Goal: Information Seeking & Learning: Learn about a topic

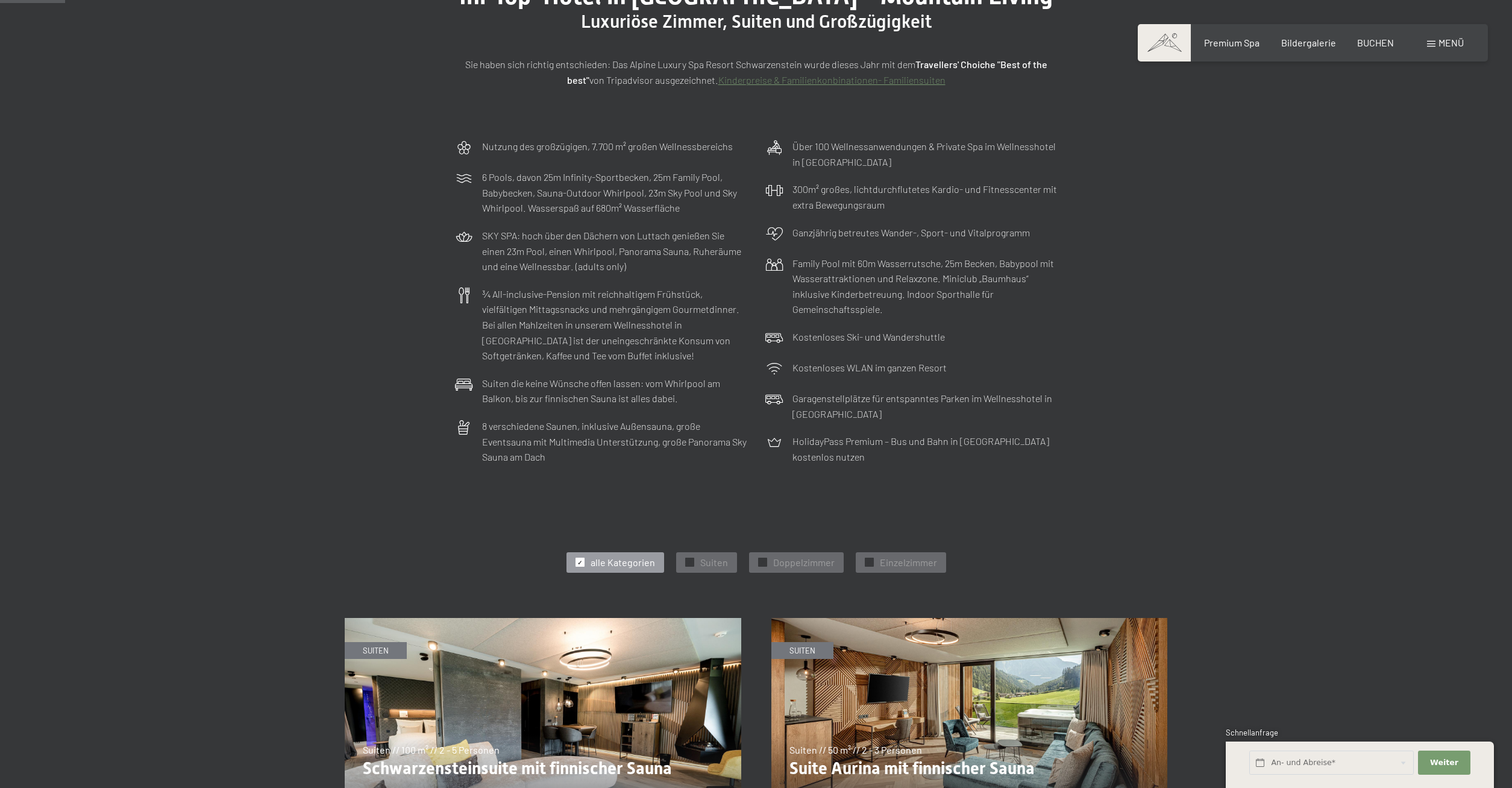
scroll to position [122, 0]
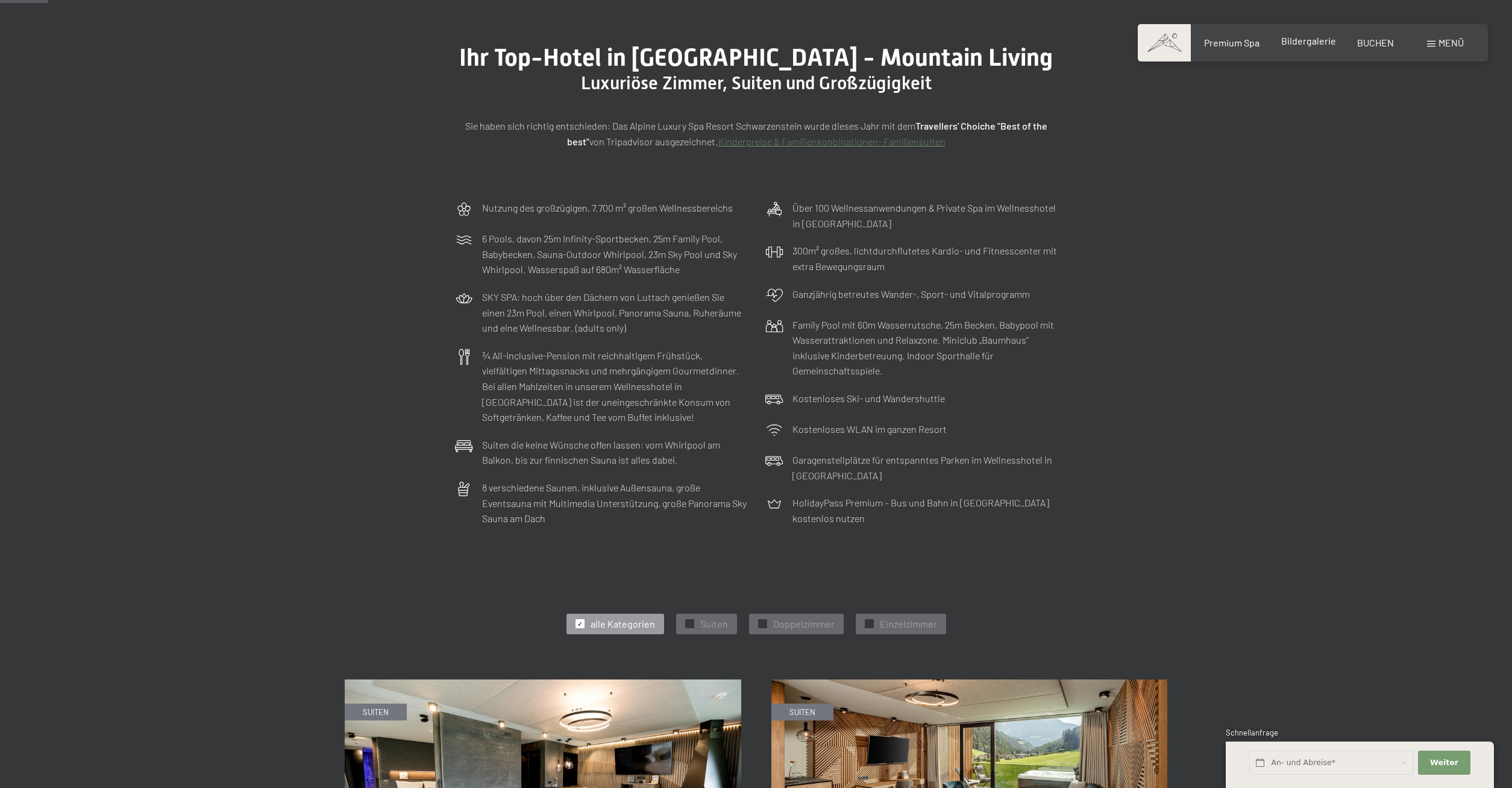
click at [1317, 43] on span "Bildergalerie" at bounding box center [1308, 41] width 55 height 11
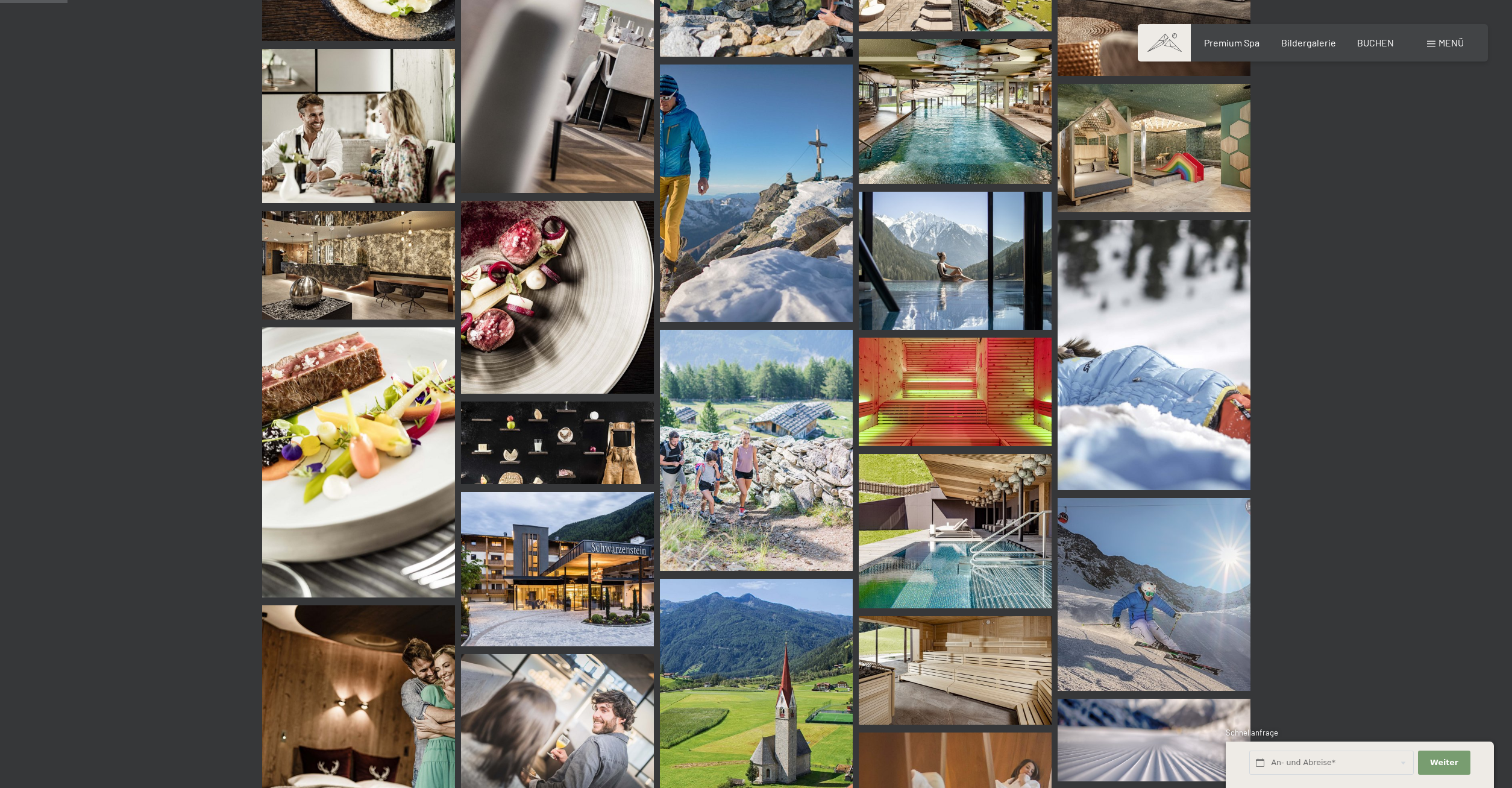
scroll to position [431, 0]
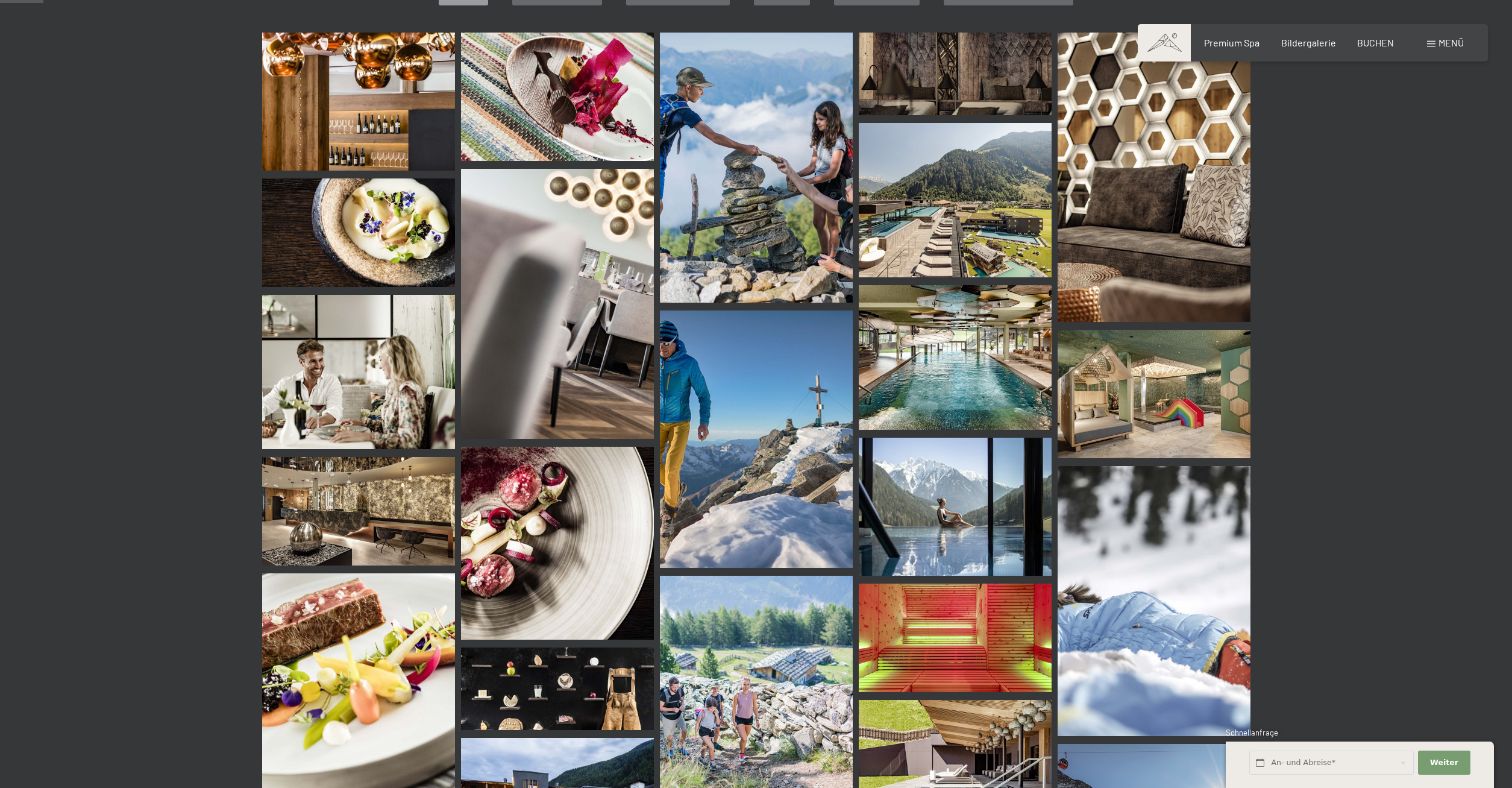
click at [1434, 37] on div "Menü" at bounding box center [1445, 43] width 37 height 13
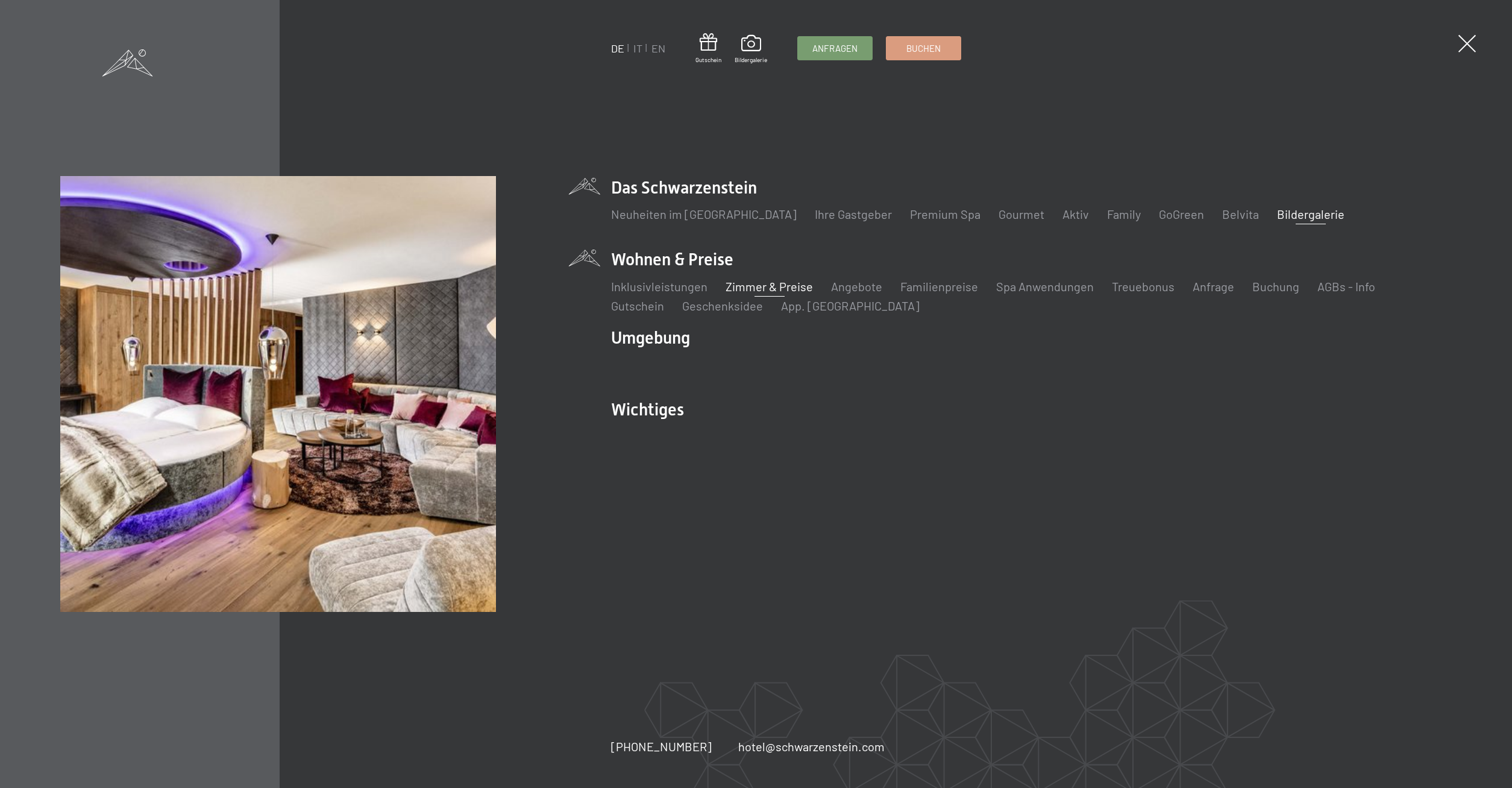
click at [769, 288] on link "Zimmer & Preise" at bounding box center [769, 286] width 88 height 15
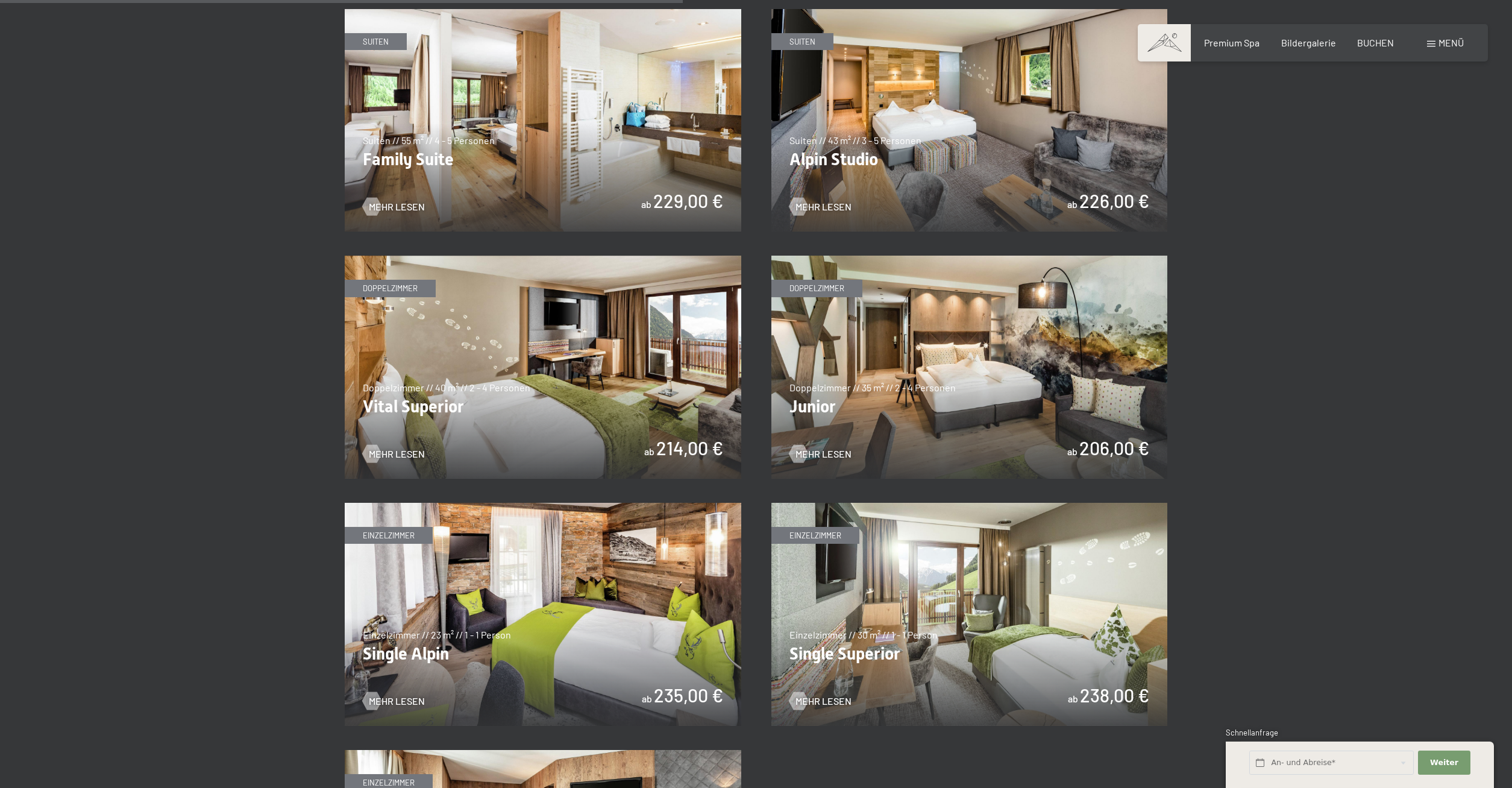
scroll to position [1493, 0]
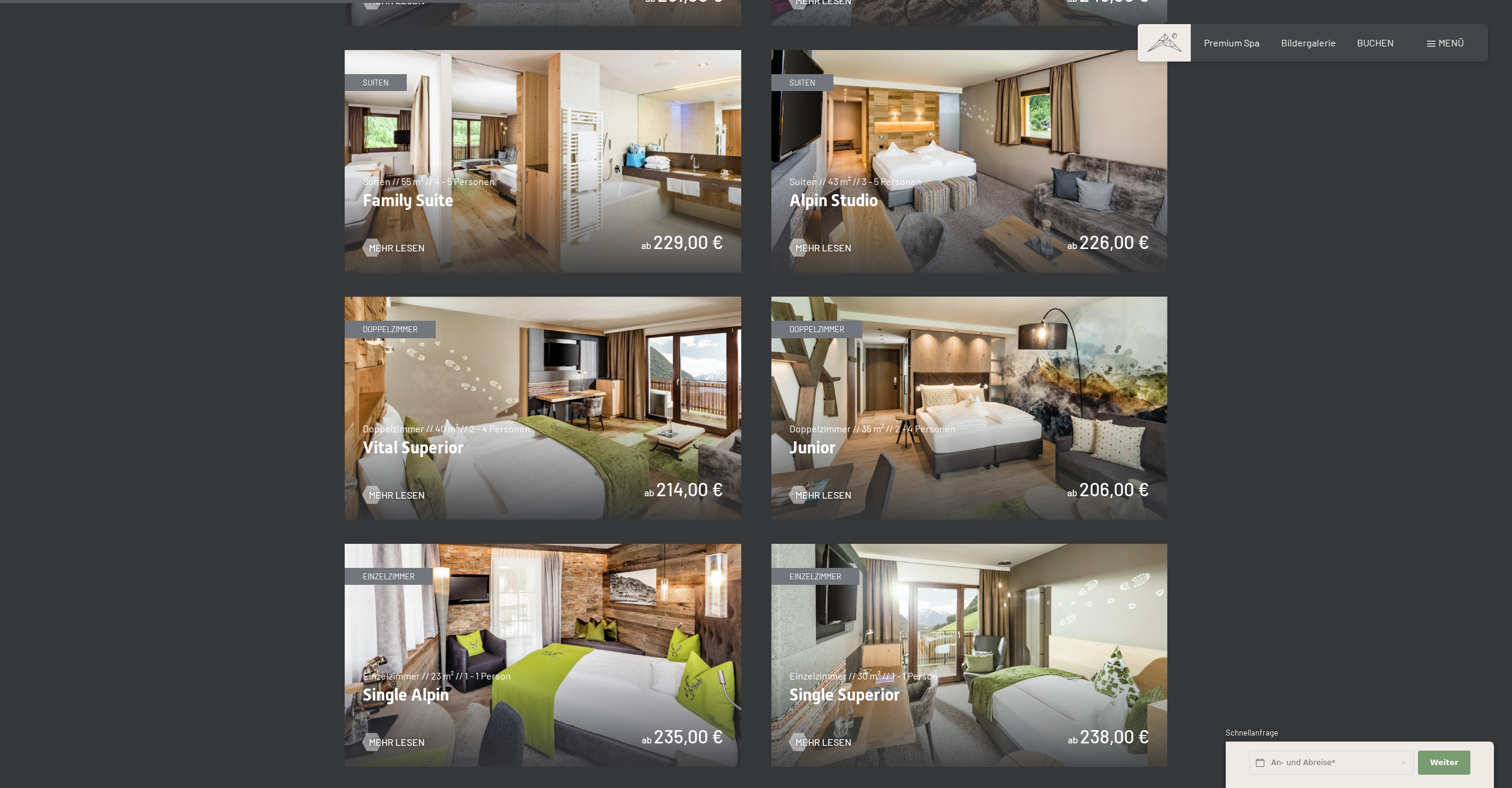
click at [956, 183] on img at bounding box center [969, 161] width 396 height 223
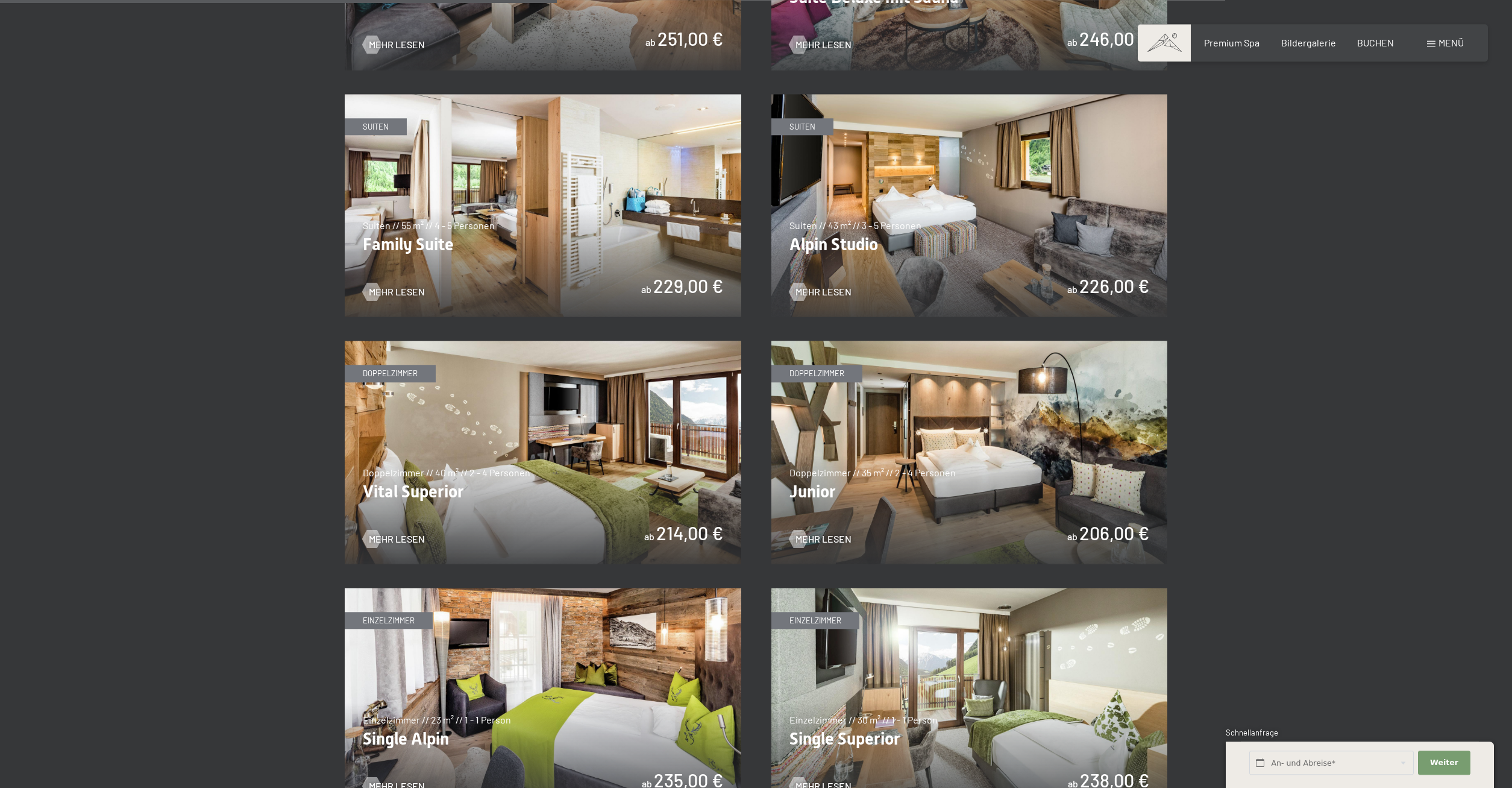
scroll to position [1432, 0]
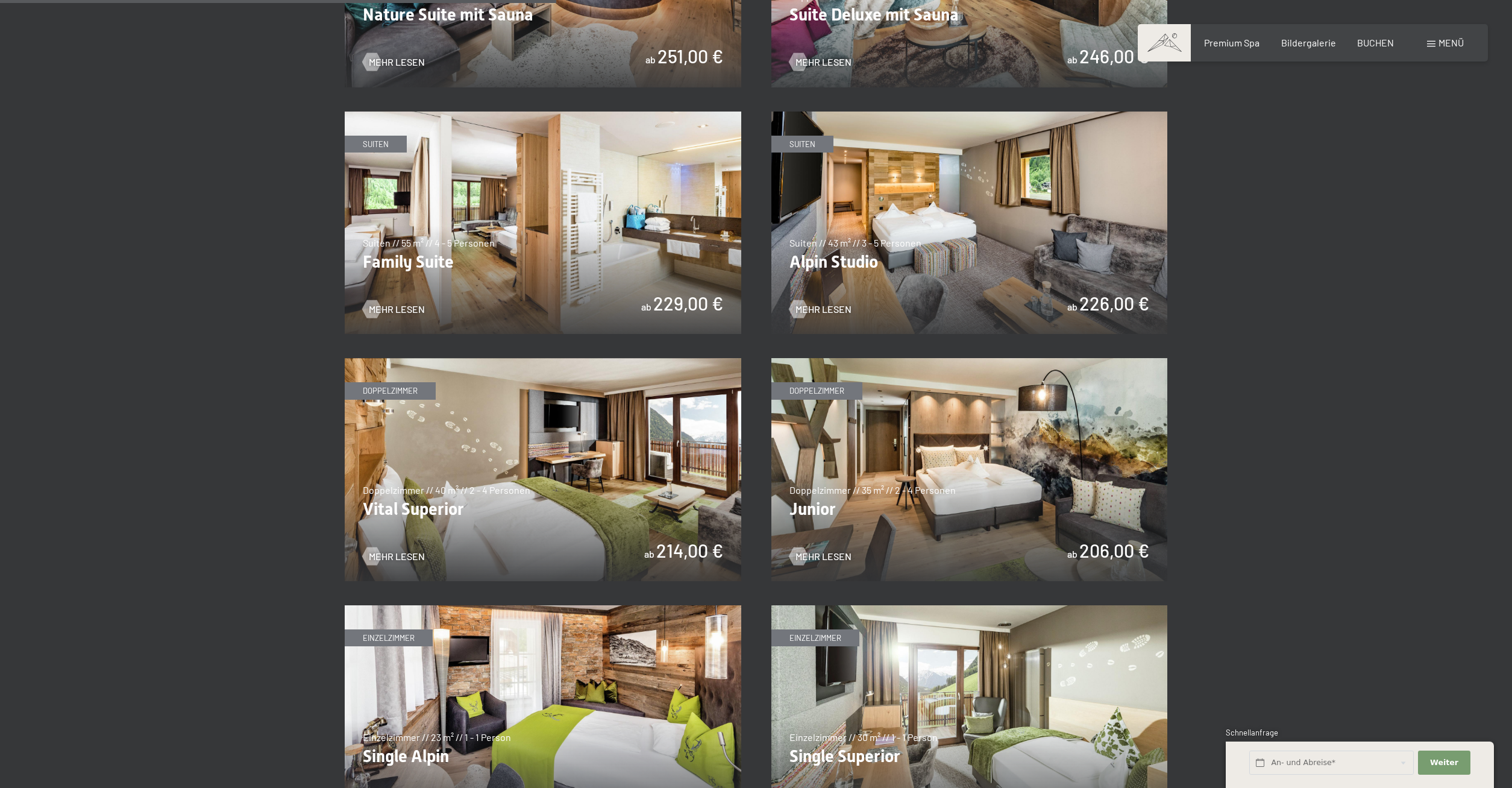
click at [549, 229] on img at bounding box center [543, 223] width 396 height 223
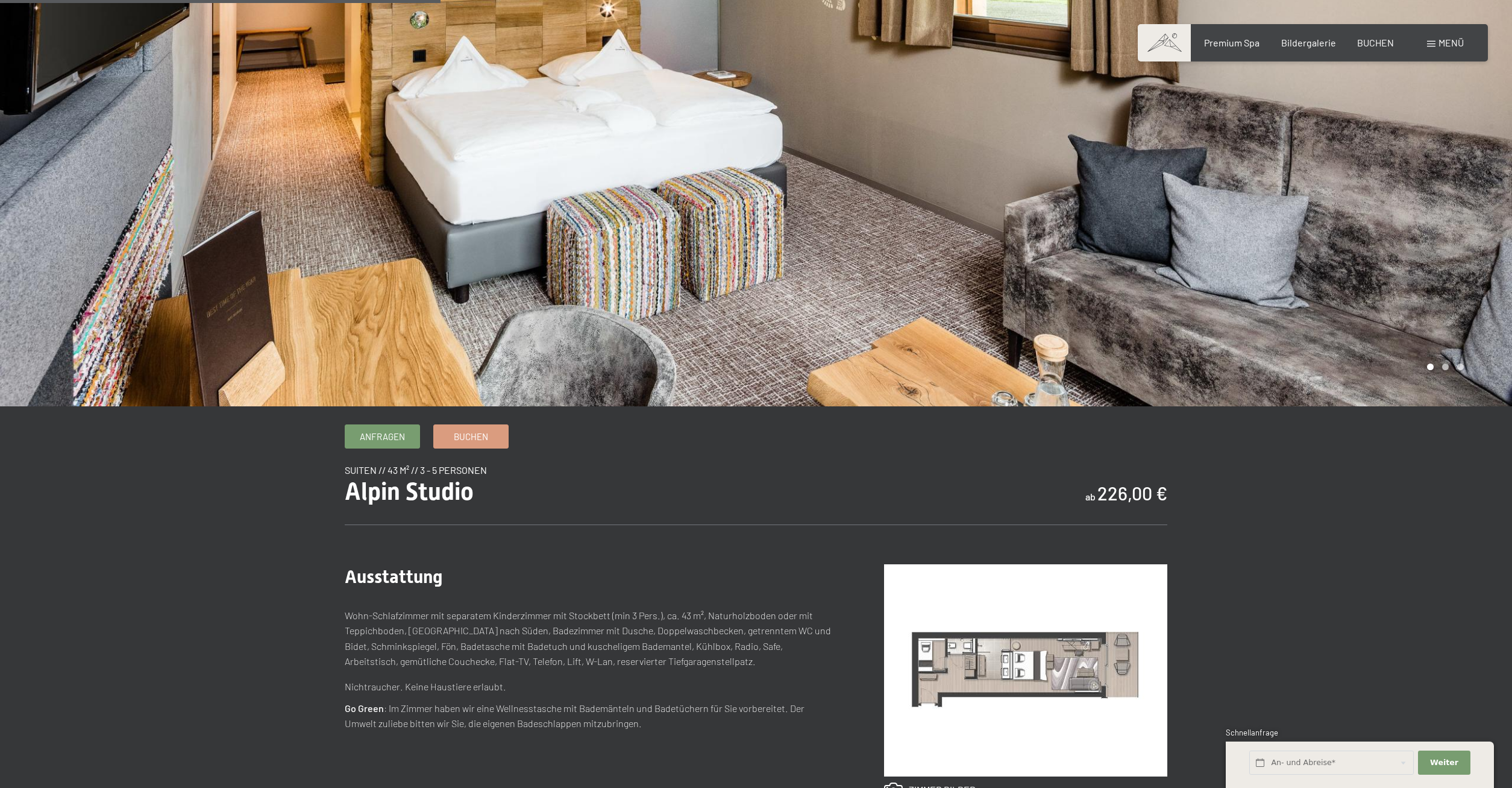
scroll to position [431, 0]
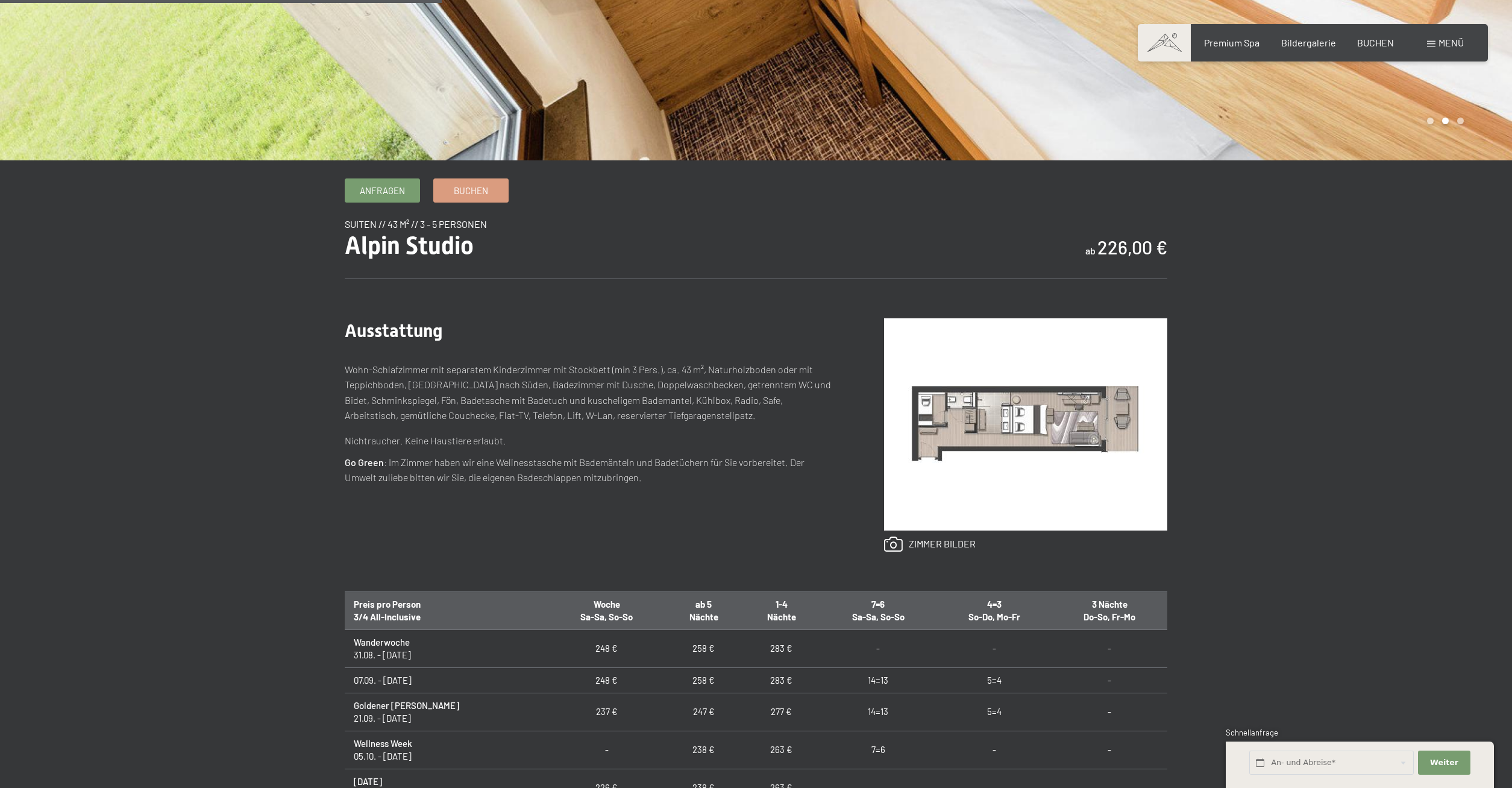
click at [1030, 408] on img at bounding box center [1025, 424] width 283 height 212
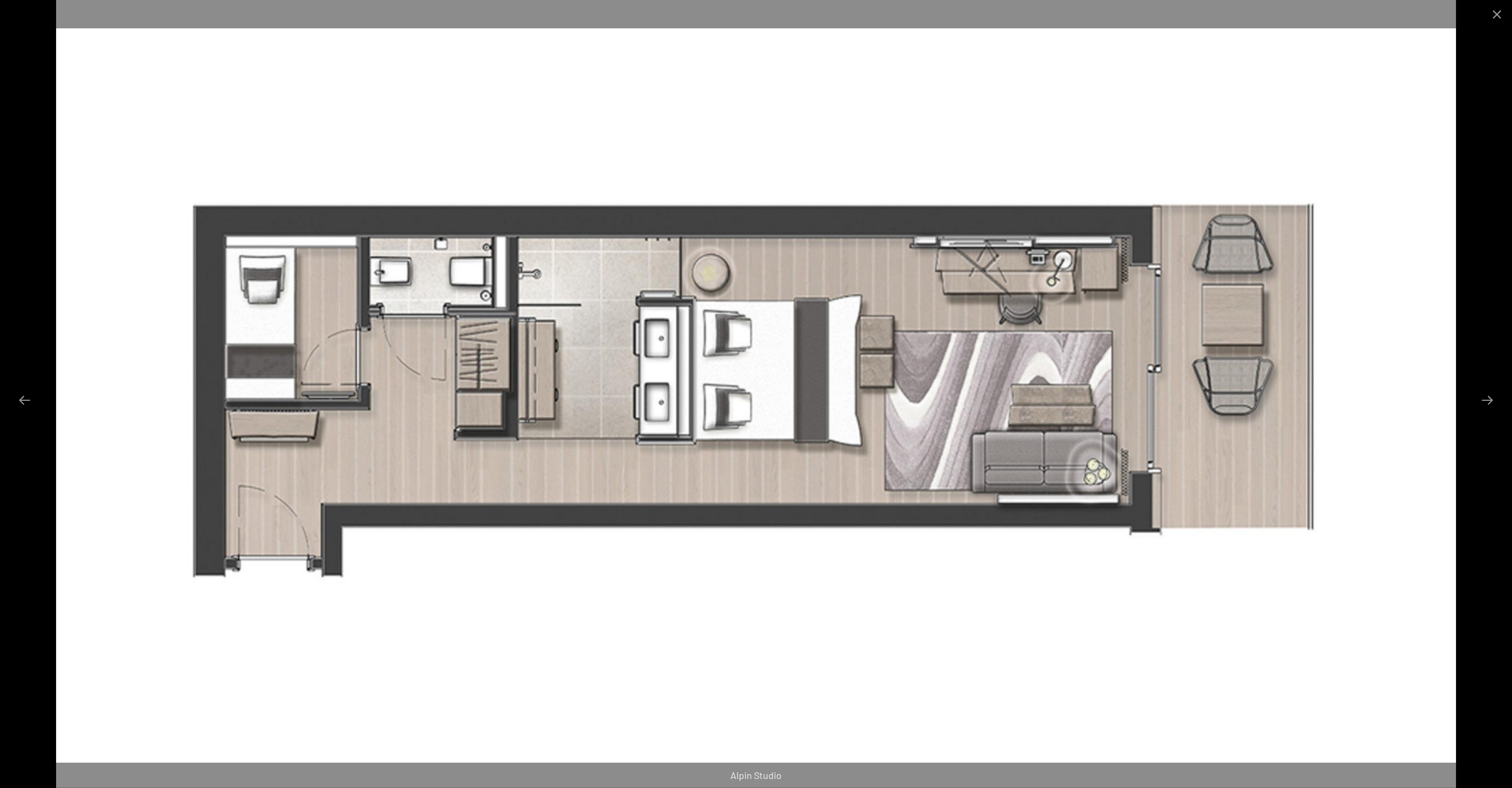
click at [816, 430] on img at bounding box center [756, 394] width 1400 height 788
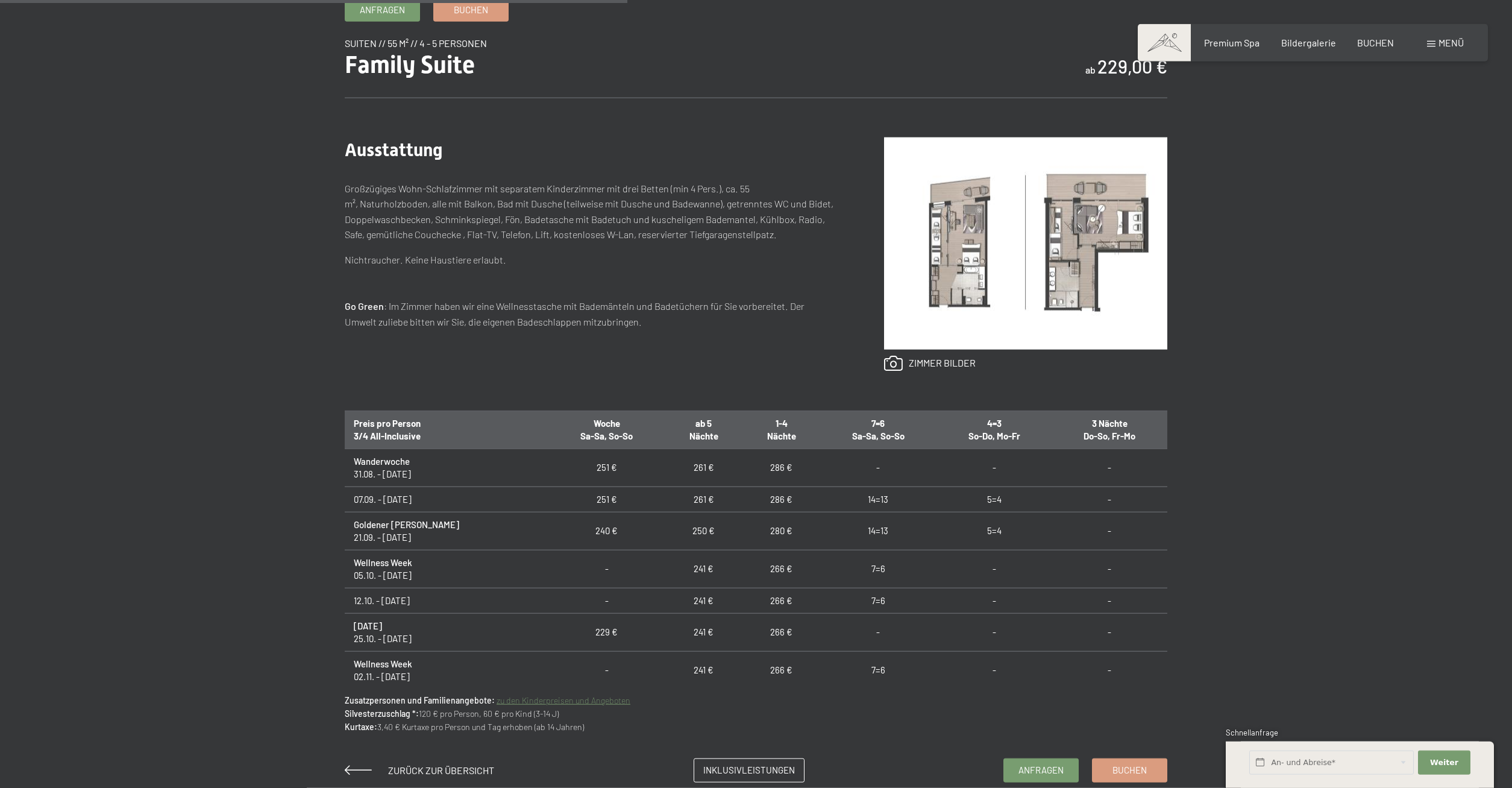
scroll to position [615, 0]
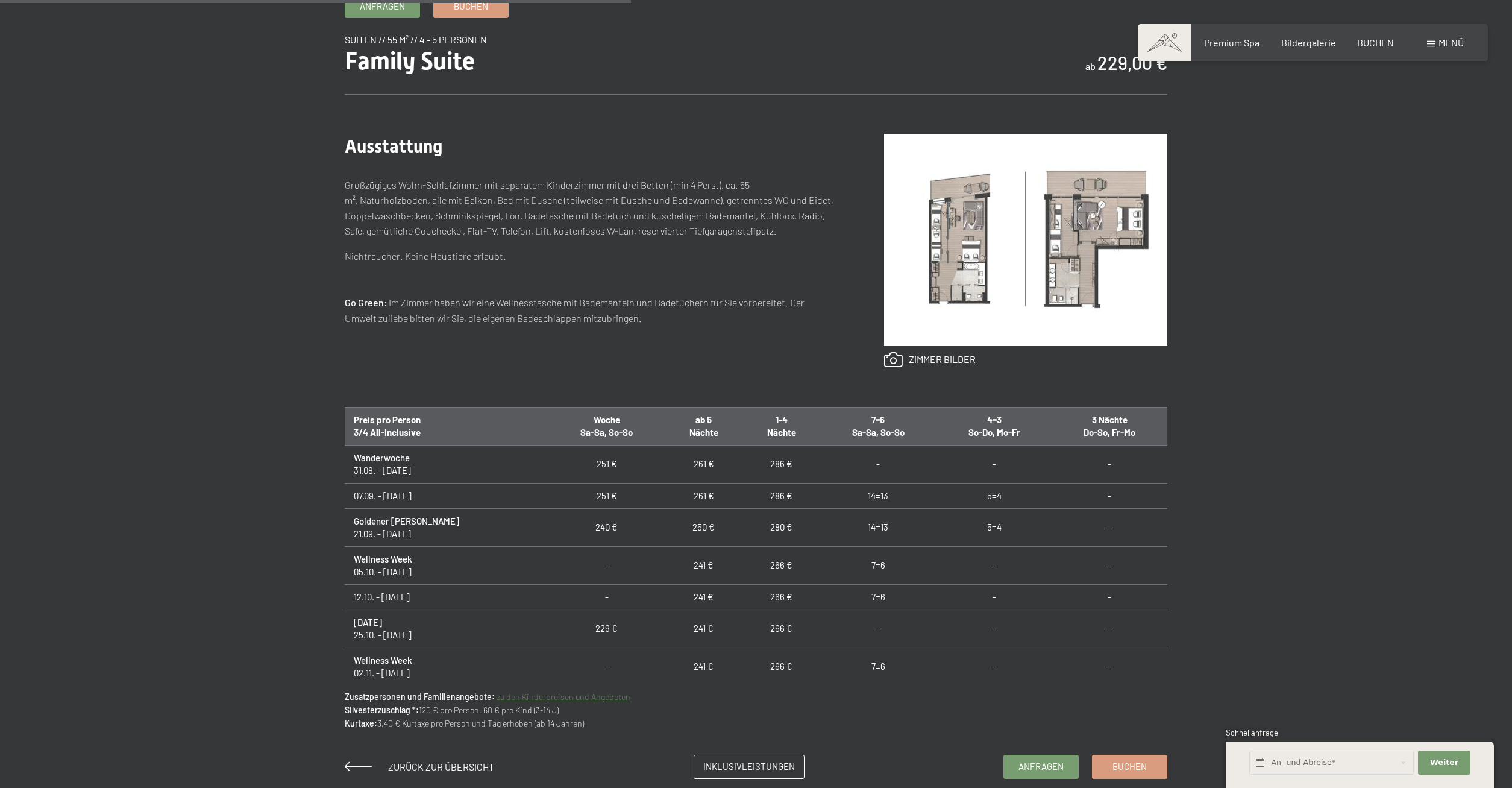
click at [1082, 213] on img at bounding box center [1025, 239] width 283 height 212
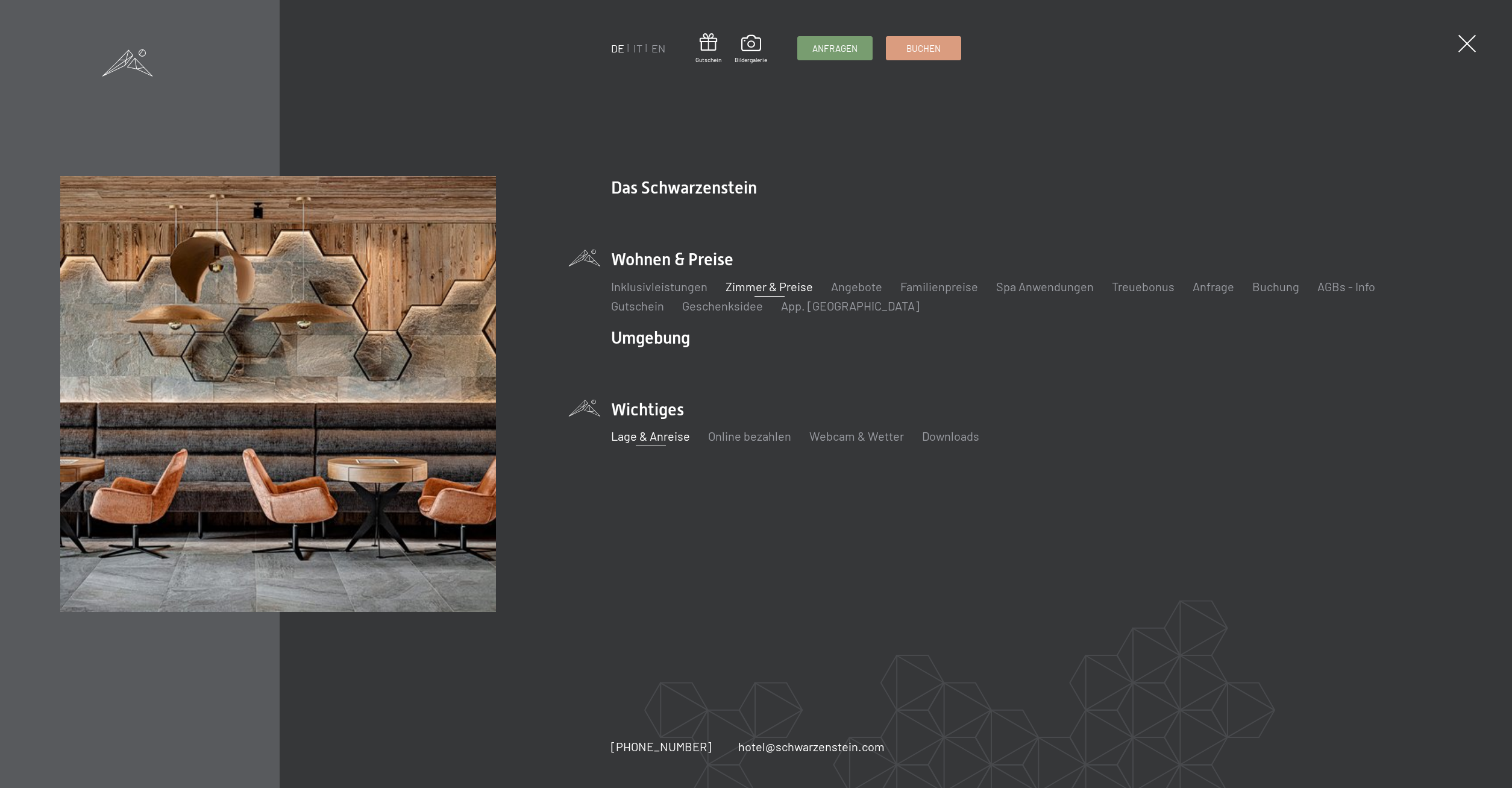
click at [651, 435] on link "Lage & Anreise" at bounding box center [650, 436] width 79 height 15
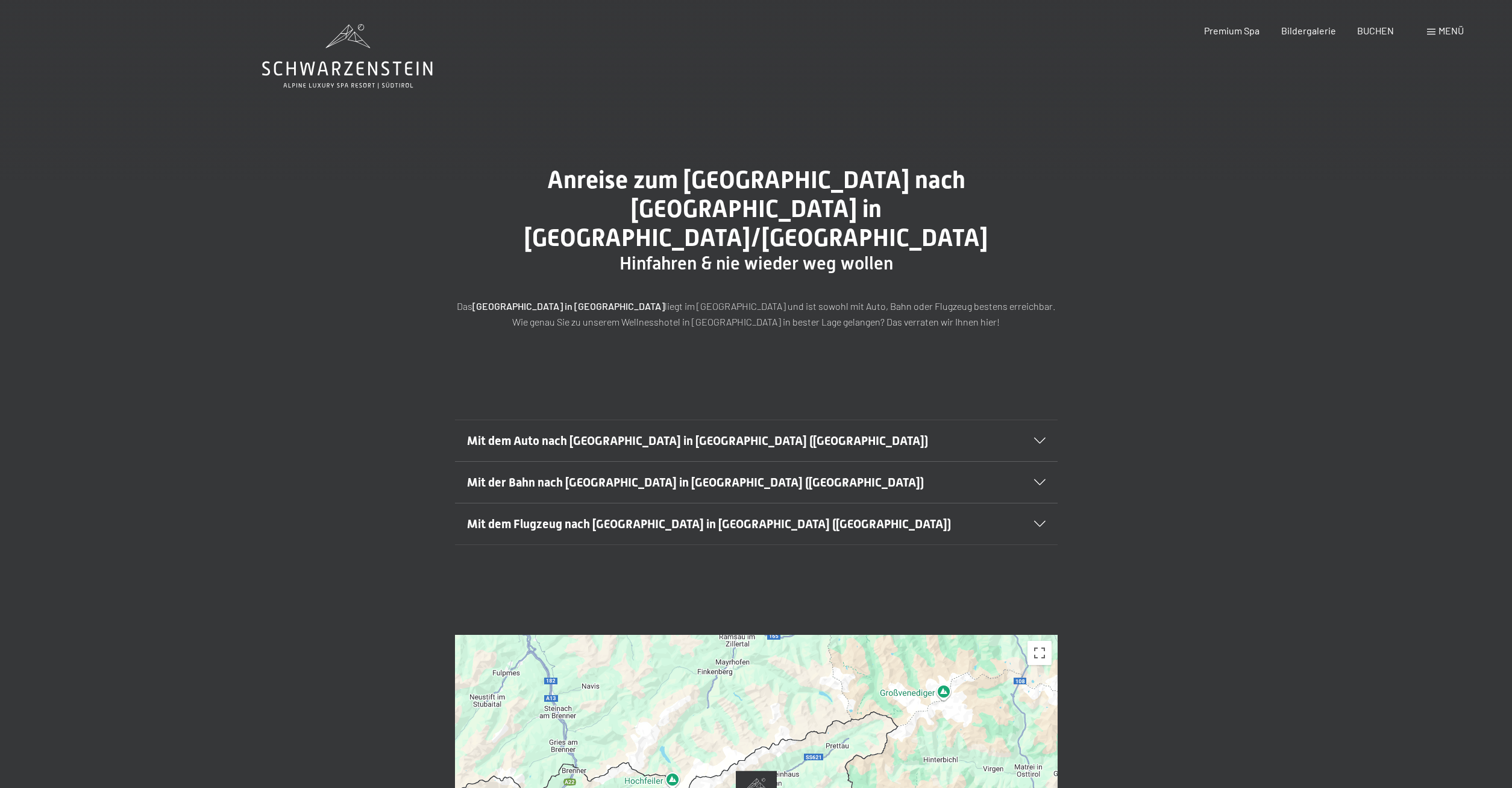
click at [1064, 420] on div "Mit dem Auto nach [GEOGRAPHIC_DATA] in [GEOGRAPHIC_DATA] ([GEOGRAPHIC_DATA]) Au…" at bounding box center [756, 441] width 823 height 43
click at [1039, 438] on icon at bounding box center [1039, 441] width 11 height 6
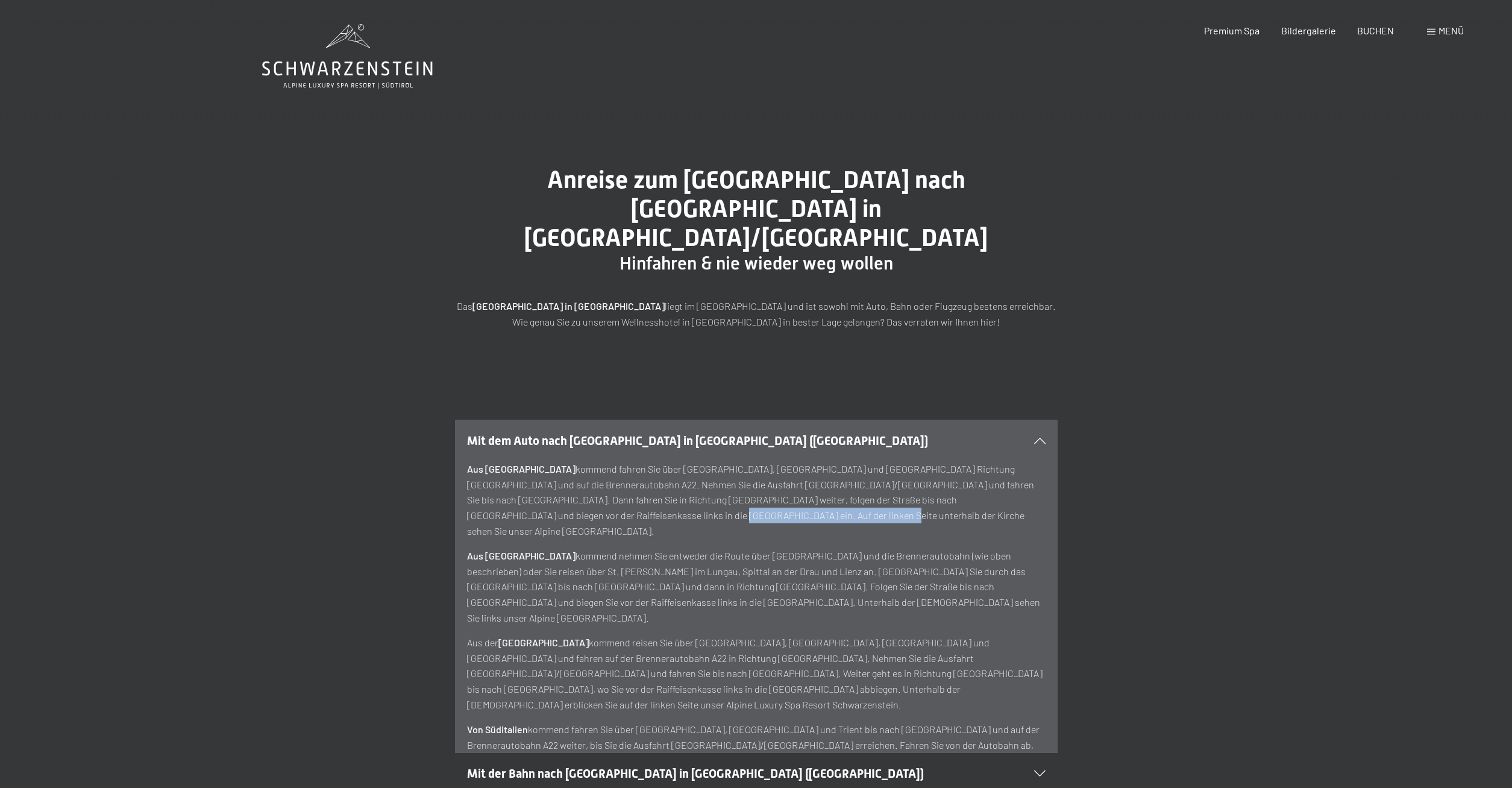
drag, startPoint x: 467, startPoint y: 487, endPoint x: 635, endPoint y: 486, distance: 168.0
click at [635, 486] on p "Aus [GEOGRAPHIC_DATA] kommend fahren Sie über [GEOGRAPHIC_DATA], [GEOGRAPHIC_DA…" at bounding box center [756, 500] width 578 height 77
copy p "Alpine [GEOGRAPHIC_DATA] [GEOGRAPHIC_DATA]"
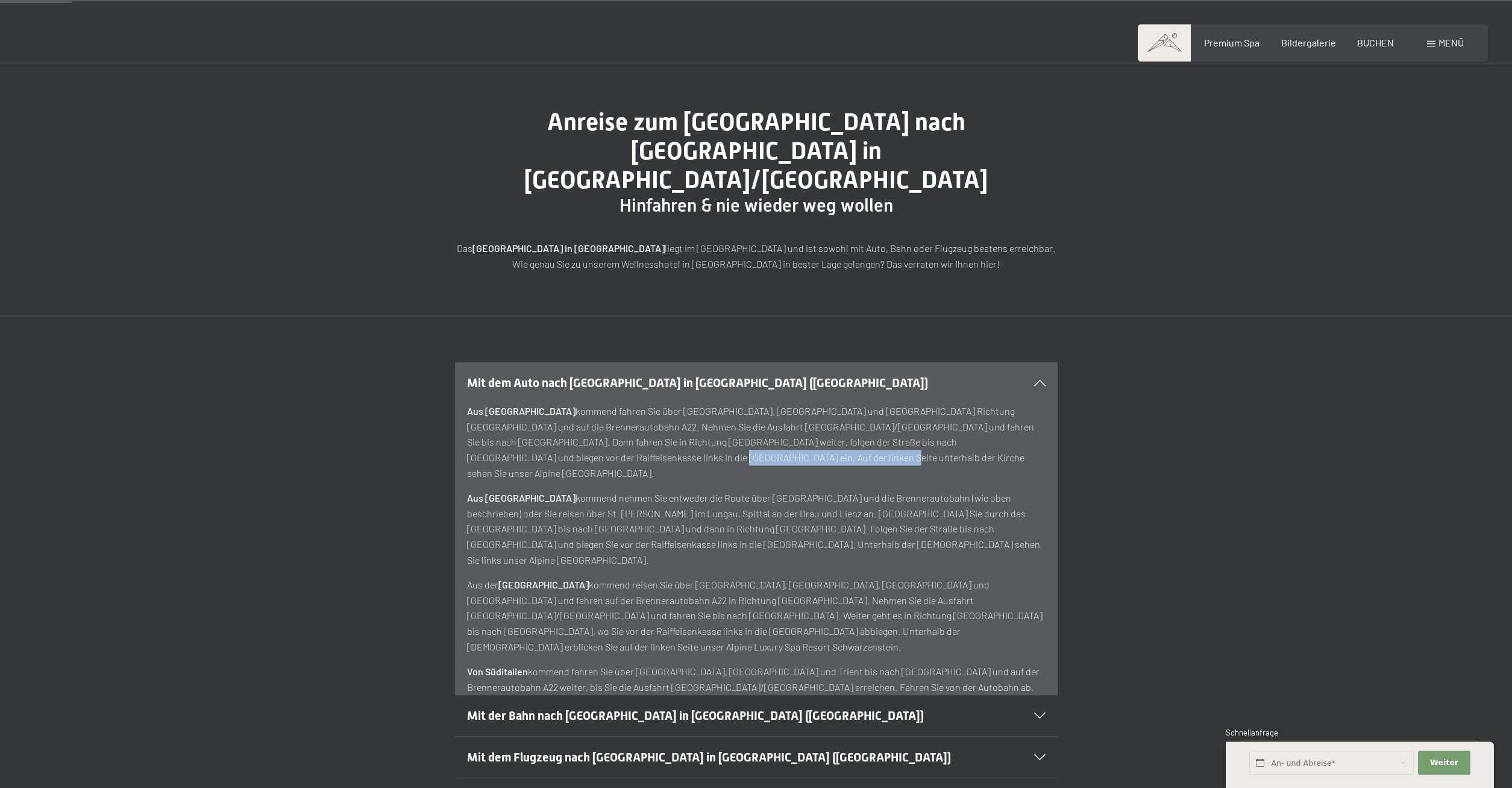
scroll to position [62, 0]
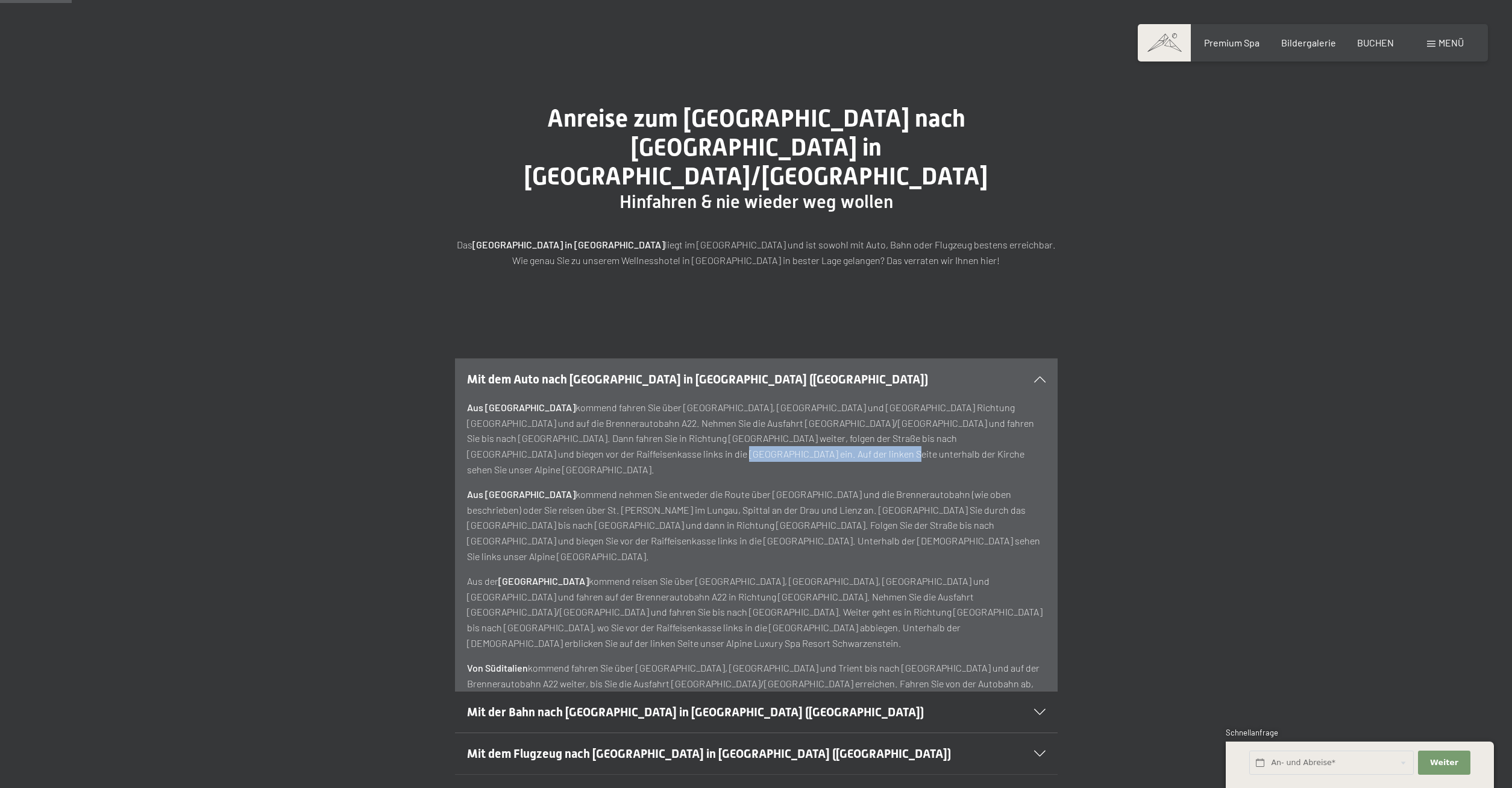
click at [1047, 732] on section "Mit dem Flugzeug nach [GEOGRAPHIC_DATA] in [GEOGRAPHIC_DATA] ([GEOGRAPHIC_DATA]…" at bounding box center [756, 753] width 602 height 43
click at [1040, 733] on div "Mit dem Flugzeug nach [GEOGRAPHIC_DATA] in [GEOGRAPHIC_DATA] ([GEOGRAPHIC_DATA])" at bounding box center [756, 753] width 578 height 41
